Goal: Find specific page/section: Find specific page/section

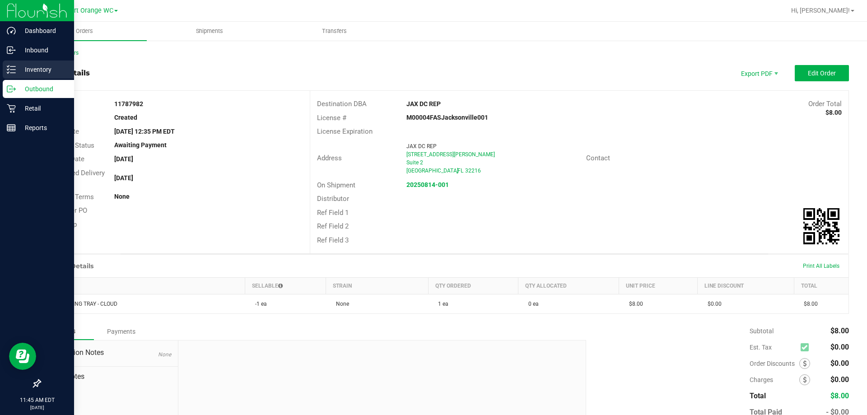
click at [25, 67] on p "Inventory" at bounding box center [43, 69] width 54 height 11
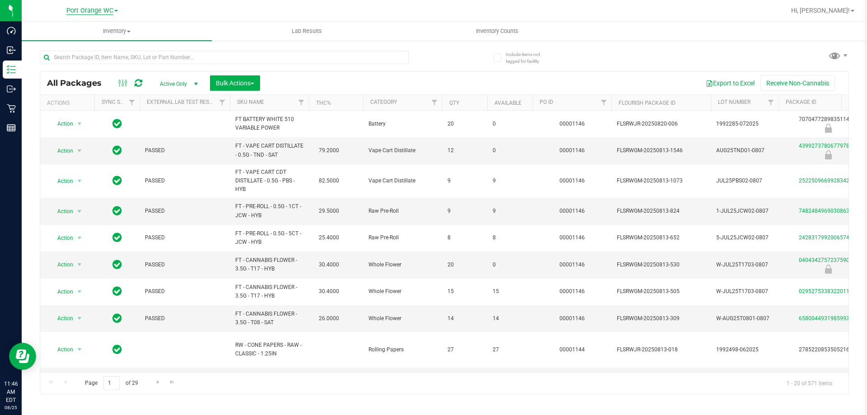
click at [85, 12] on span "Port Orange WC" at bounding box center [89, 11] width 47 height 8
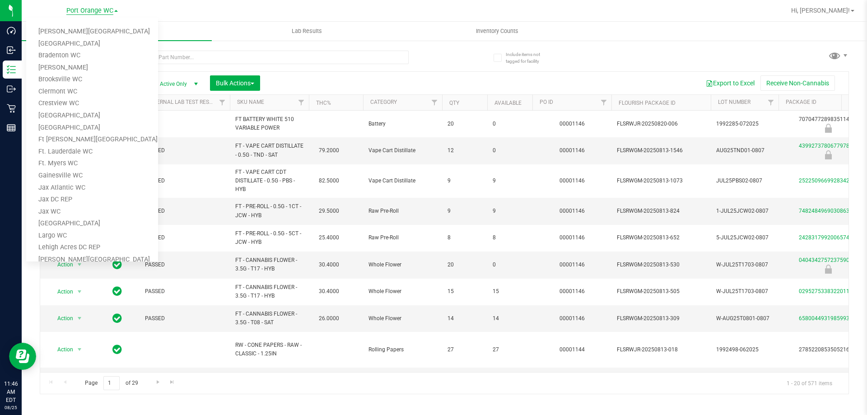
scroll to position [300, 0]
click at [47, 67] on link "[GEOGRAPHIC_DATA]" at bounding box center [92, 67] width 132 height 12
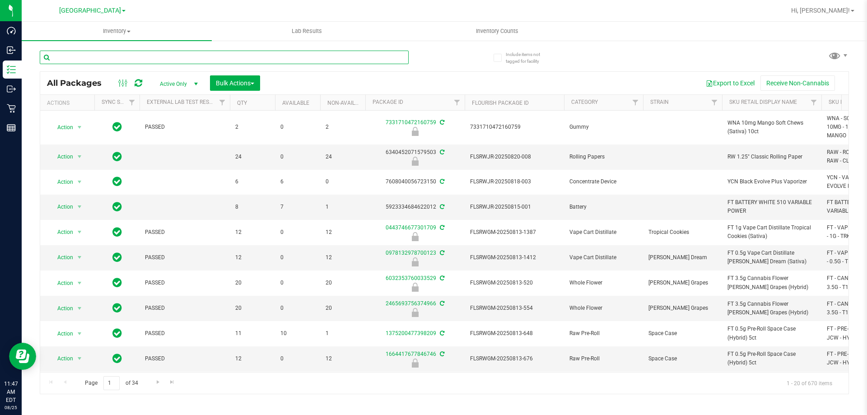
click at [88, 59] on input "text" at bounding box center [224, 58] width 369 height 14
paste input "SEP23BZK03B-0926"
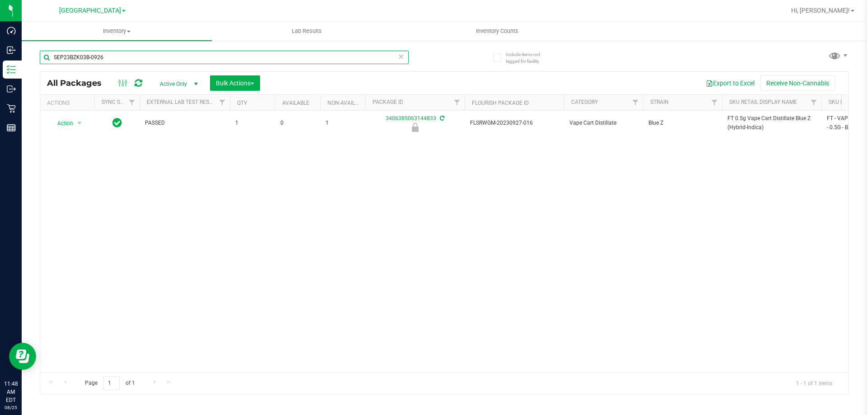
type input "SEP23BZK03B-0926"
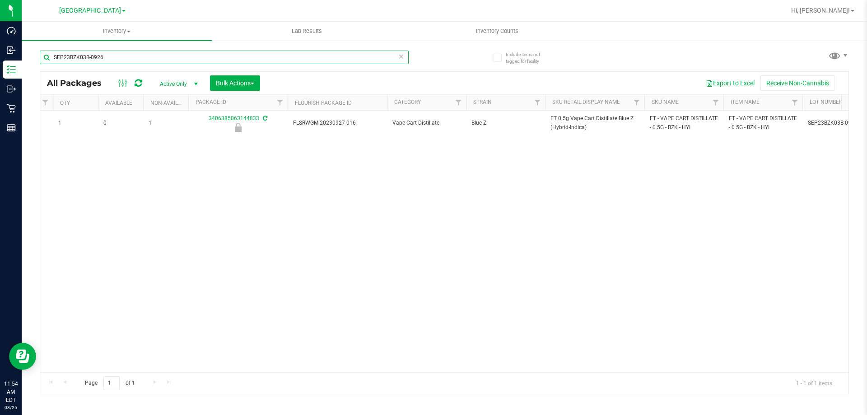
scroll to position [0, 178]
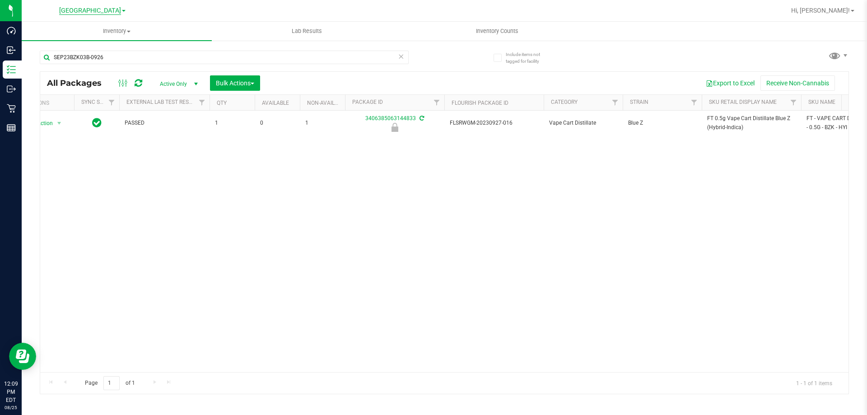
click at [84, 14] on span "[GEOGRAPHIC_DATA]" at bounding box center [90, 11] width 62 height 8
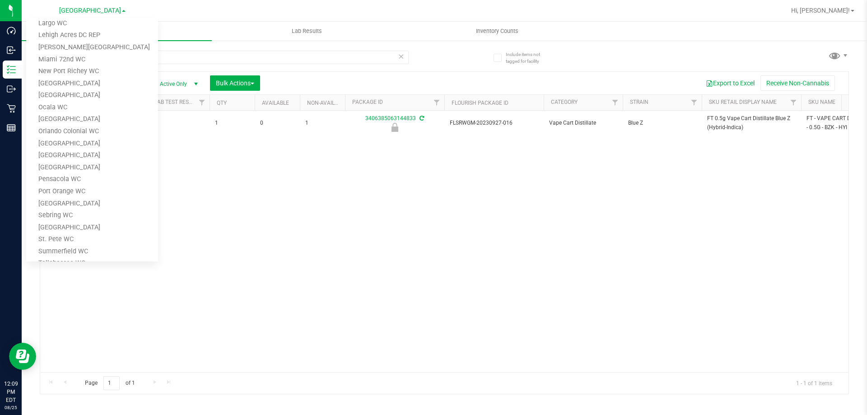
scroll to position [210, 0]
click at [55, 194] on link "Port Orange WC" at bounding box center [92, 194] width 132 height 12
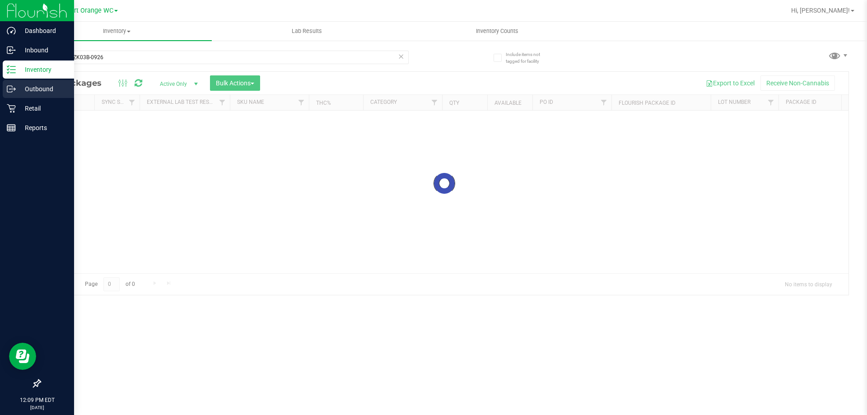
click at [9, 88] on icon at bounding box center [11, 88] width 9 height 9
click at [10, 94] on div "Outbound" at bounding box center [38, 89] width 71 height 18
